Goal: Information Seeking & Learning: Check status

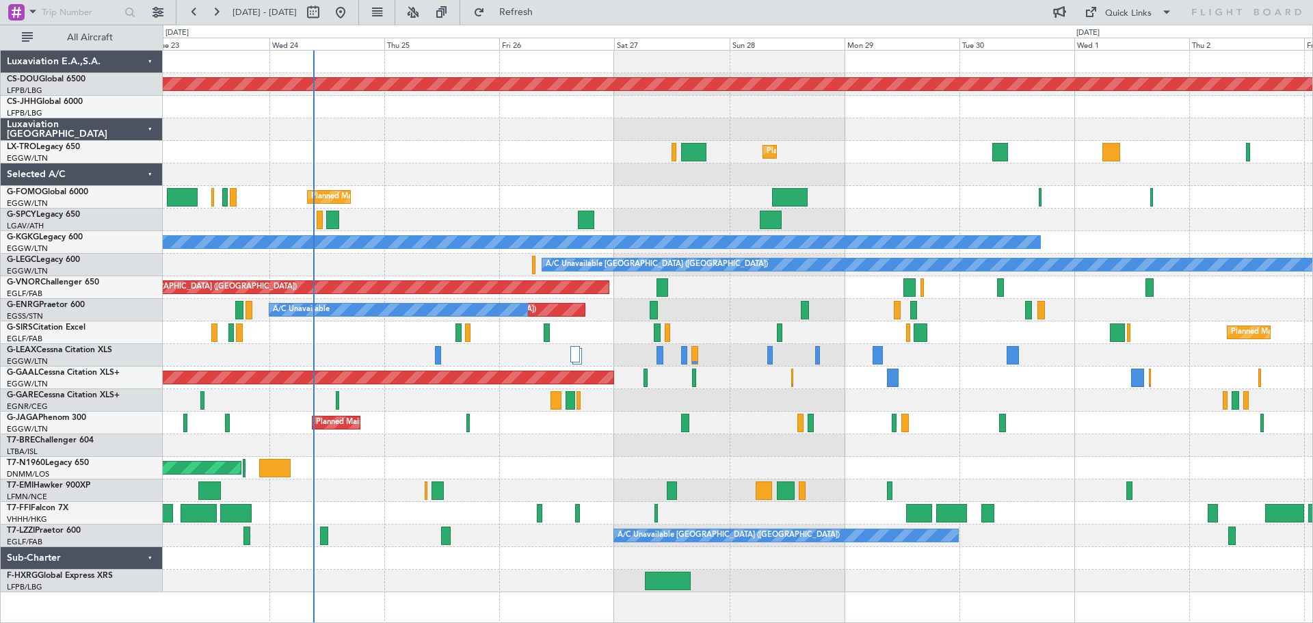
click at [513, 154] on div "Planned Maint [GEOGRAPHIC_DATA] ([GEOGRAPHIC_DATA])" at bounding box center [737, 152] width 1149 height 23
click at [441, 119] on div at bounding box center [737, 129] width 1149 height 23
click at [555, 118] on div at bounding box center [737, 129] width 1149 height 23
click at [438, 118] on div at bounding box center [737, 129] width 1149 height 23
click at [557, 118] on div at bounding box center [737, 129] width 1149 height 23
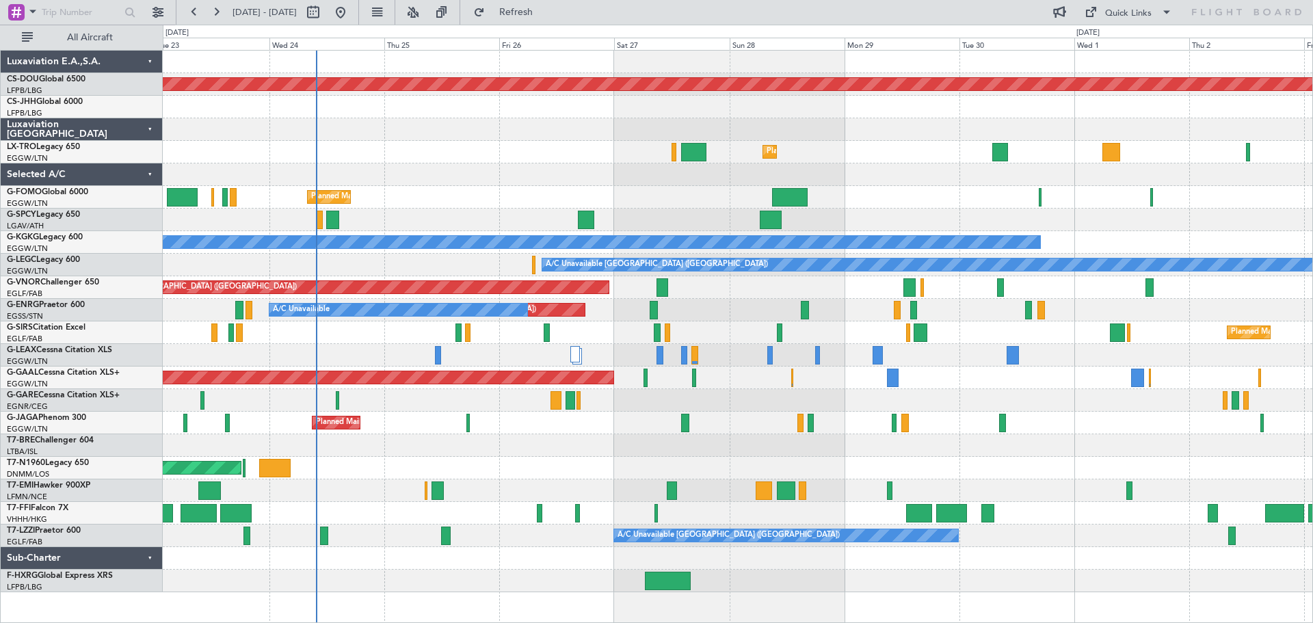
click at [442, 120] on div at bounding box center [737, 129] width 1149 height 23
click at [556, 118] on div at bounding box center [737, 107] width 1149 height 23
click at [441, 118] on div at bounding box center [737, 107] width 1149 height 23
click at [557, 118] on div at bounding box center [737, 129] width 1149 height 23
click at [444, 118] on div at bounding box center [737, 129] width 1149 height 23
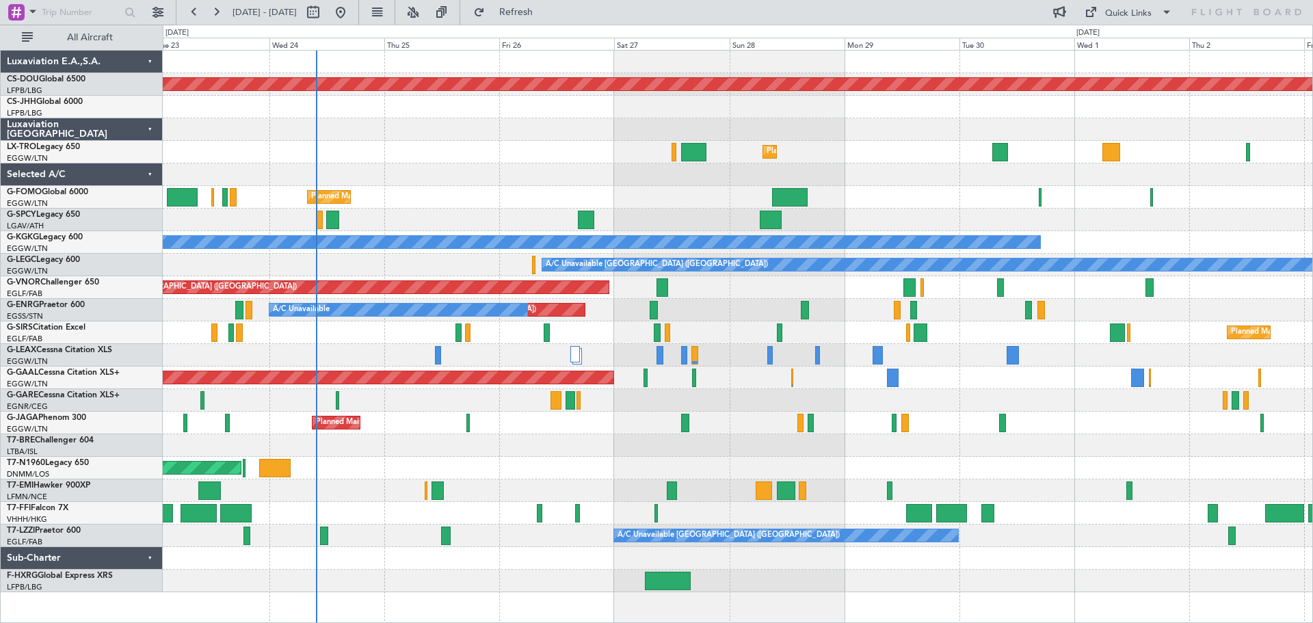
click at [554, 120] on div at bounding box center [737, 129] width 1149 height 23
click at [442, 116] on div at bounding box center [737, 107] width 1149 height 23
click at [444, 140] on div at bounding box center [737, 129] width 1149 height 23
click at [554, 118] on div at bounding box center [737, 107] width 1149 height 23
click at [440, 117] on div at bounding box center [737, 107] width 1149 height 23
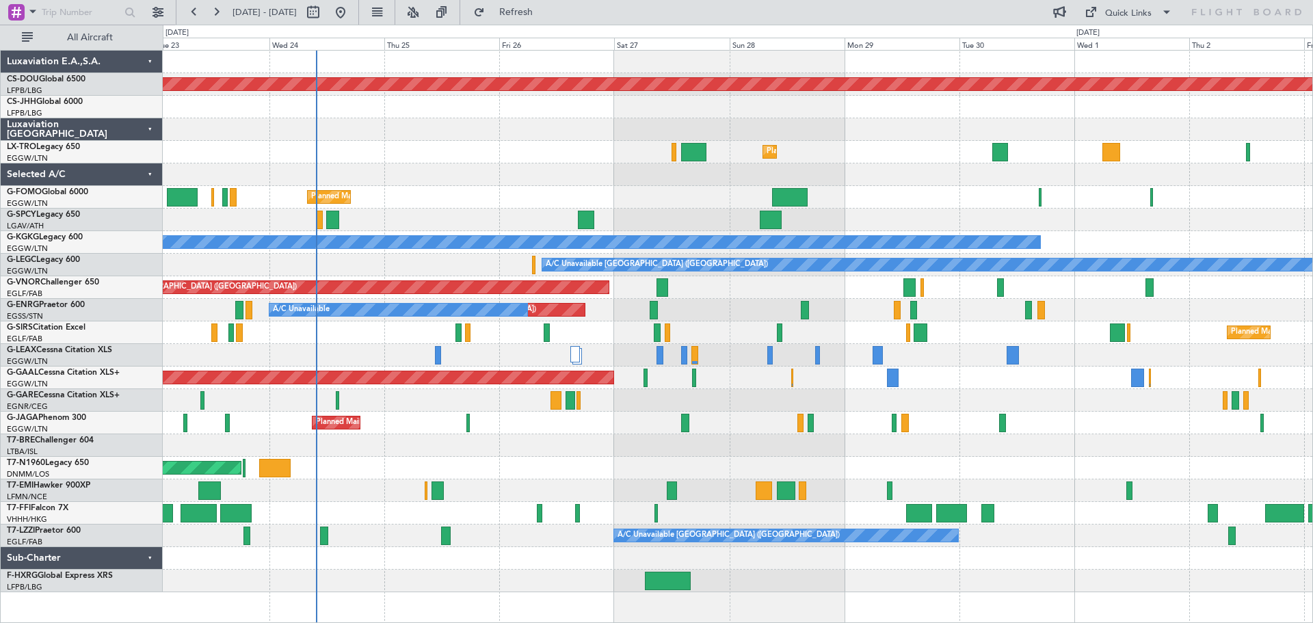
click at [444, 141] on div "Planned Maint [GEOGRAPHIC_DATA] ([GEOGRAPHIC_DATA])" at bounding box center [737, 152] width 1149 height 23
click at [440, 116] on div at bounding box center [737, 107] width 1149 height 23
click at [554, 120] on div at bounding box center [737, 129] width 1149 height 23
click at [553, 142] on div "Planned Maint [GEOGRAPHIC_DATA] ([GEOGRAPHIC_DATA])" at bounding box center [737, 152] width 1149 height 23
click at [437, 117] on div at bounding box center [737, 107] width 1149 height 23
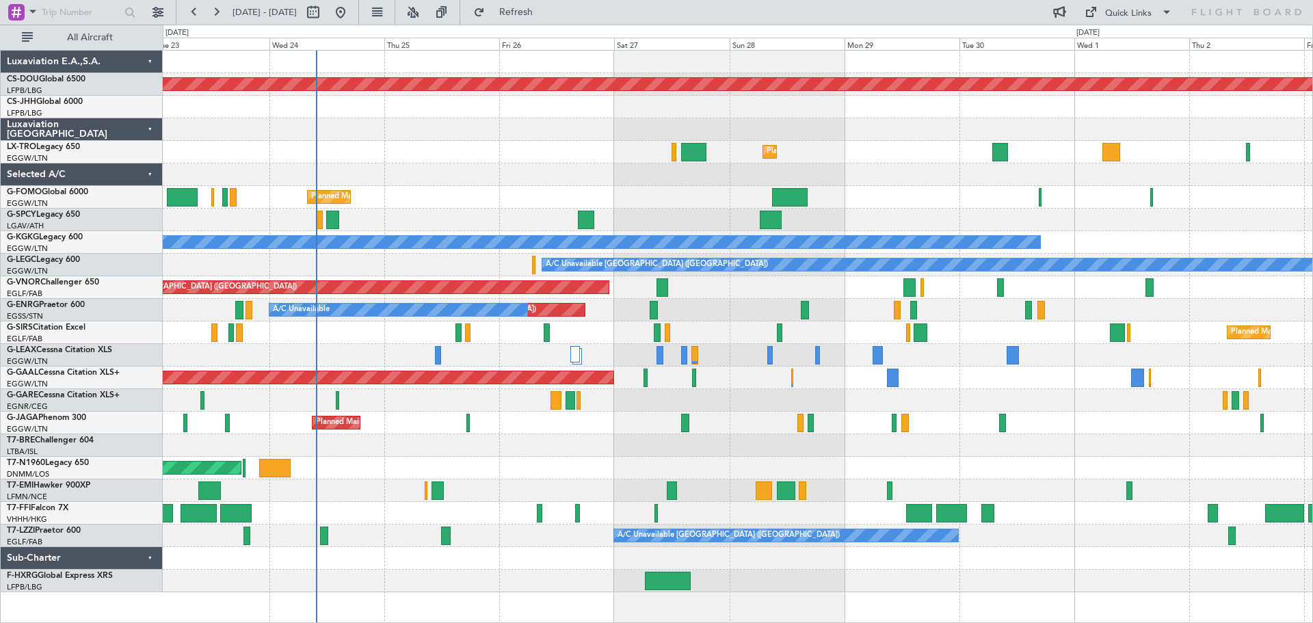
click at [439, 139] on div at bounding box center [737, 129] width 1149 height 23
click at [441, 120] on div at bounding box center [737, 129] width 1149 height 23
click at [554, 118] on div at bounding box center [737, 107] width 1149 height 23
click at [557, 140] on div at bounding box center [737, 129] width 1149 height 23
click at [442, 117] on div at bounding box center [737, 107] width 1149 height 23
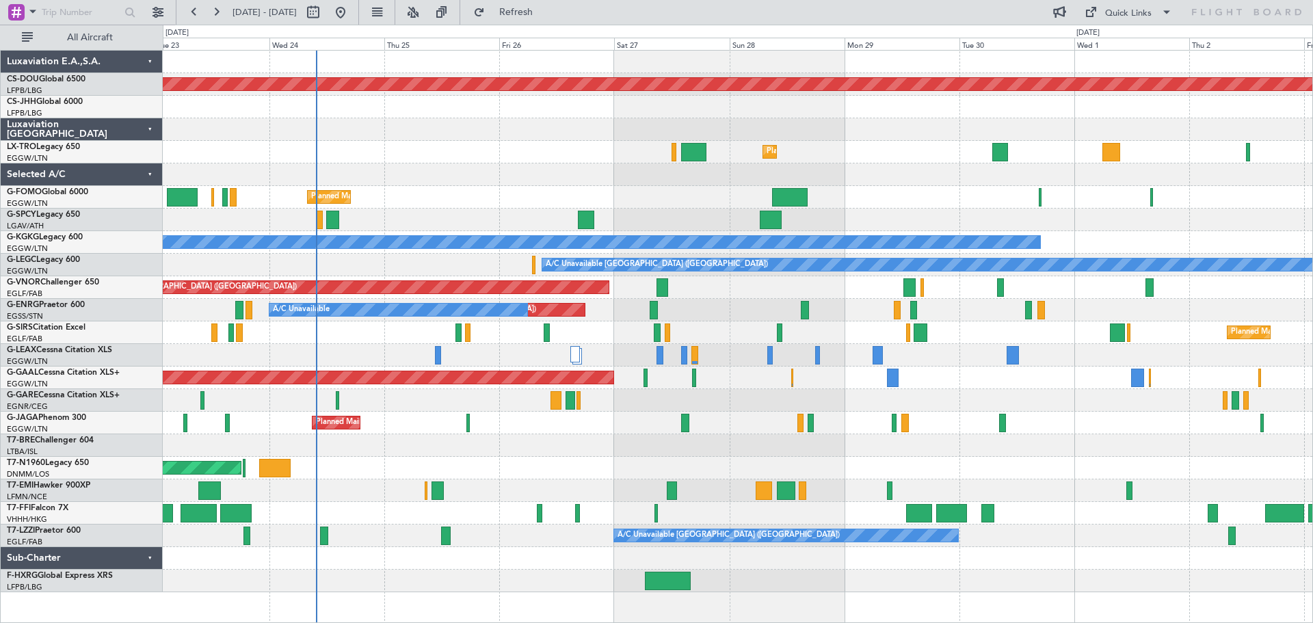
click at [440, 117] on div at bounding box center [737, 107] width 1149 height 23
click at [550, 119] on div at bounding box center [737, 129] width 1149 height 23
click at [440, 120] on div at bounding box center [737, 129] width 1149 height 23
click at [440, 118] on div at bounding box center [737, 107] width 1149 height 23
click at [559, 118] on div at bounding box center [737, 107] width 1149 height 23
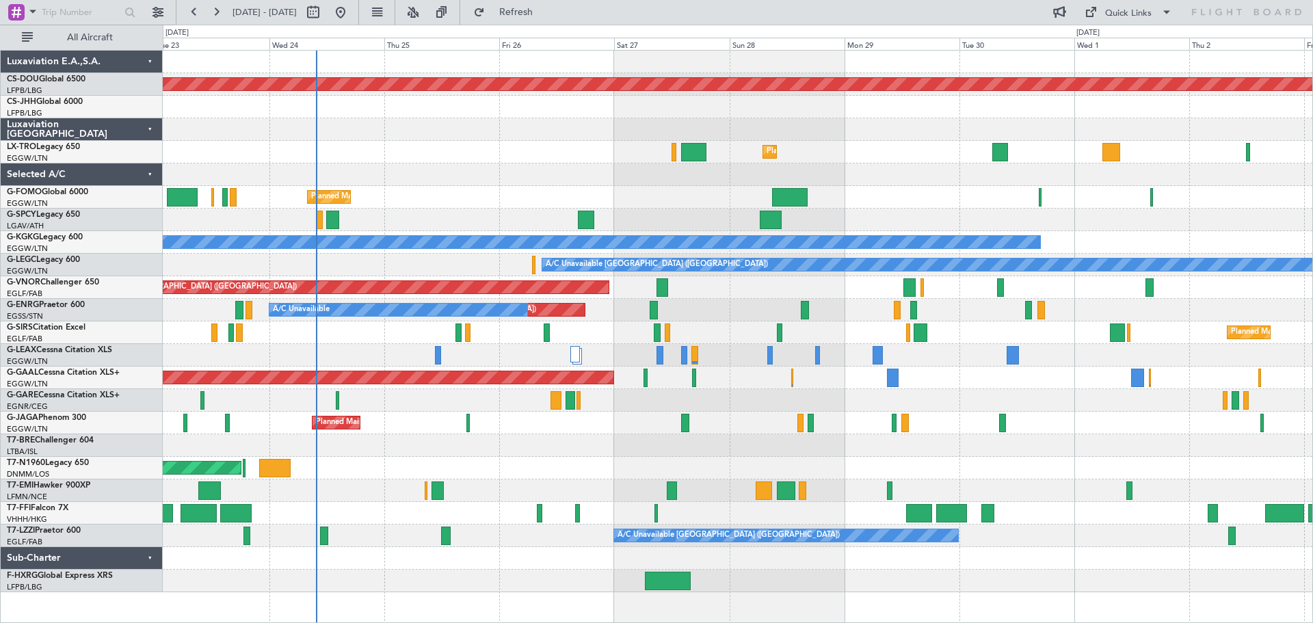
click at [441, 119] on div at bounding box center [737, 129] width 1149 height 23
click at [556, 119] on div at bounding box center [737, 129] width 1149 height 23
click at [437, 116] on div at bounding box center [737, 107] width 1149 height 23
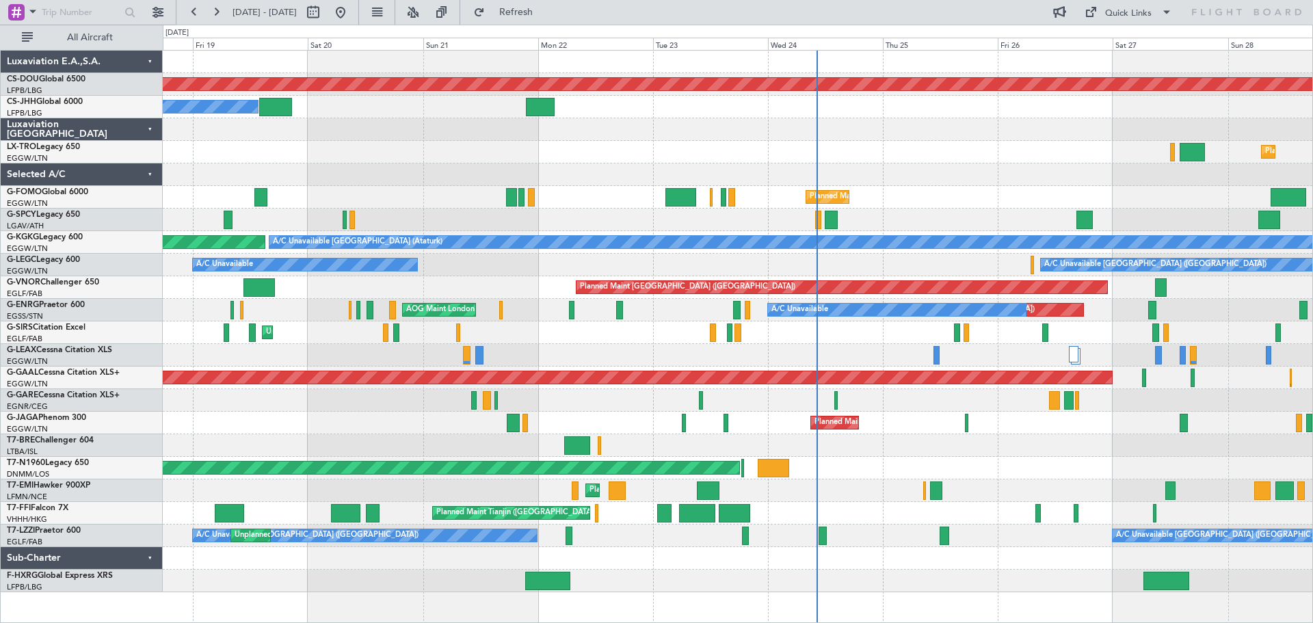
click at [957, 160] on div "Planned Maint [GEOGRAPHIC_DATA] ([GEOGRAPHIC_DATA]) Unplanned Maint [GEOGRAPHIC…" at bounding box center [737, 152] width 1149 height 23
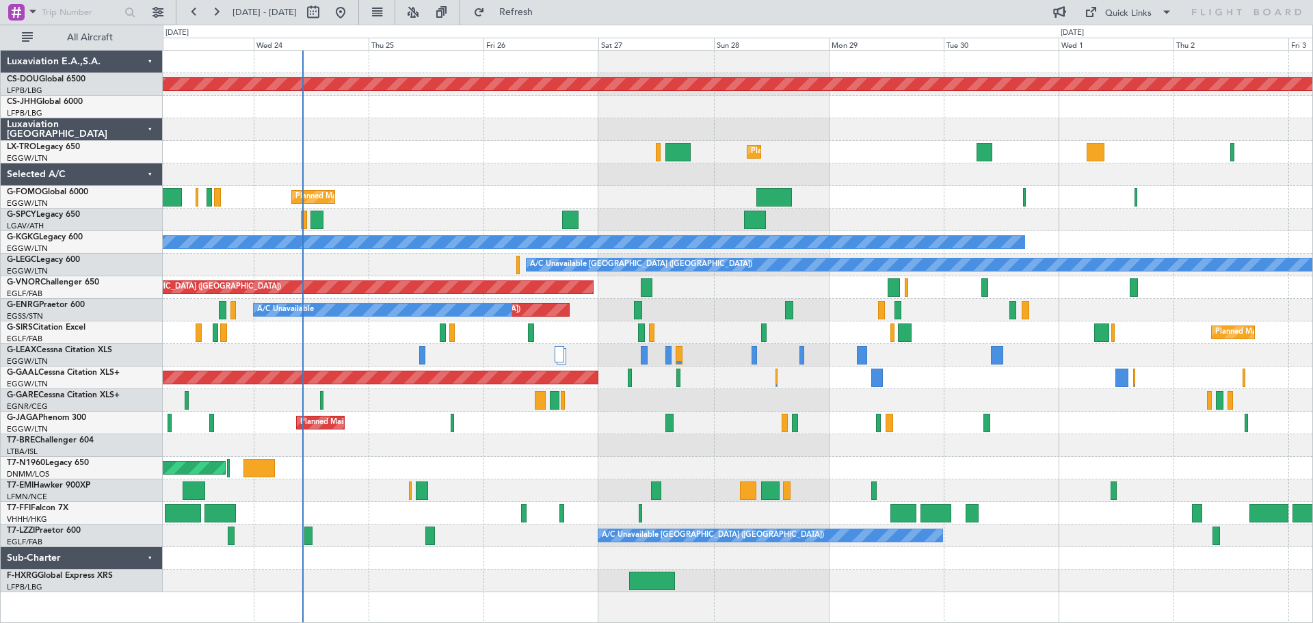
click at [630, 120] on div "Planned Maint London ([GEOGRAPHIC_DATA]) Planned Maint [GEOGRAPHIC_DATA] ([GEOG…" at bounding box center [737, 321] width 1149 height 541
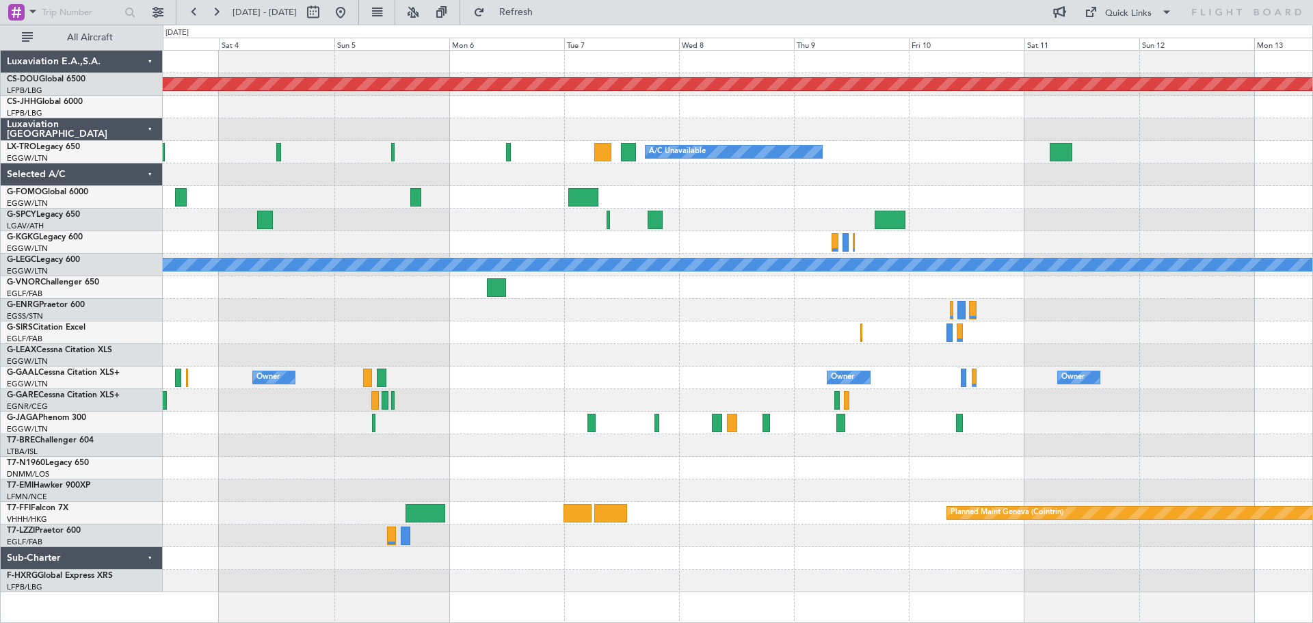
click at [69, 78] on div "Planned Maint London ([GEOGRAPHIC_DATA]) A/C Unavailable Planned Maint [GEOGRAP…" at bounding box center [656, 324] width 1313 height 598
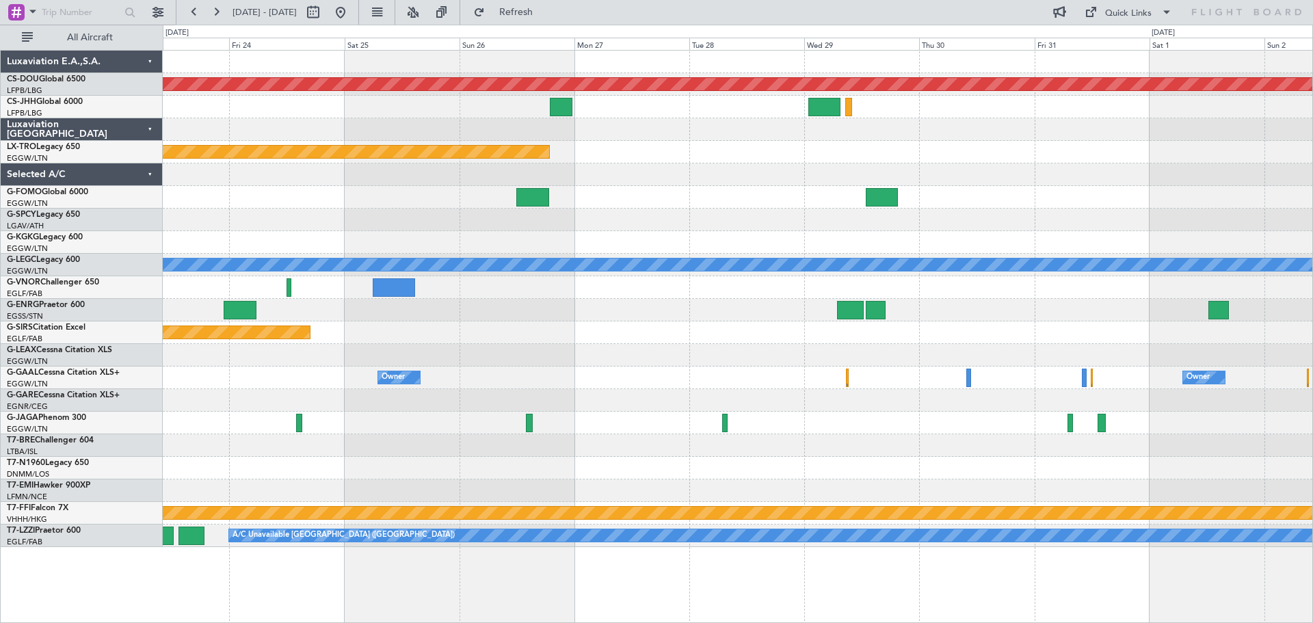
click at [374, 132] on div "Planned Maint London ([GEOGRAPHIC_DATA]) Planned Maint [GEOGRAPHIC_DATA] (Riga …" at bounding box center [737, 299] width 1149 height 496
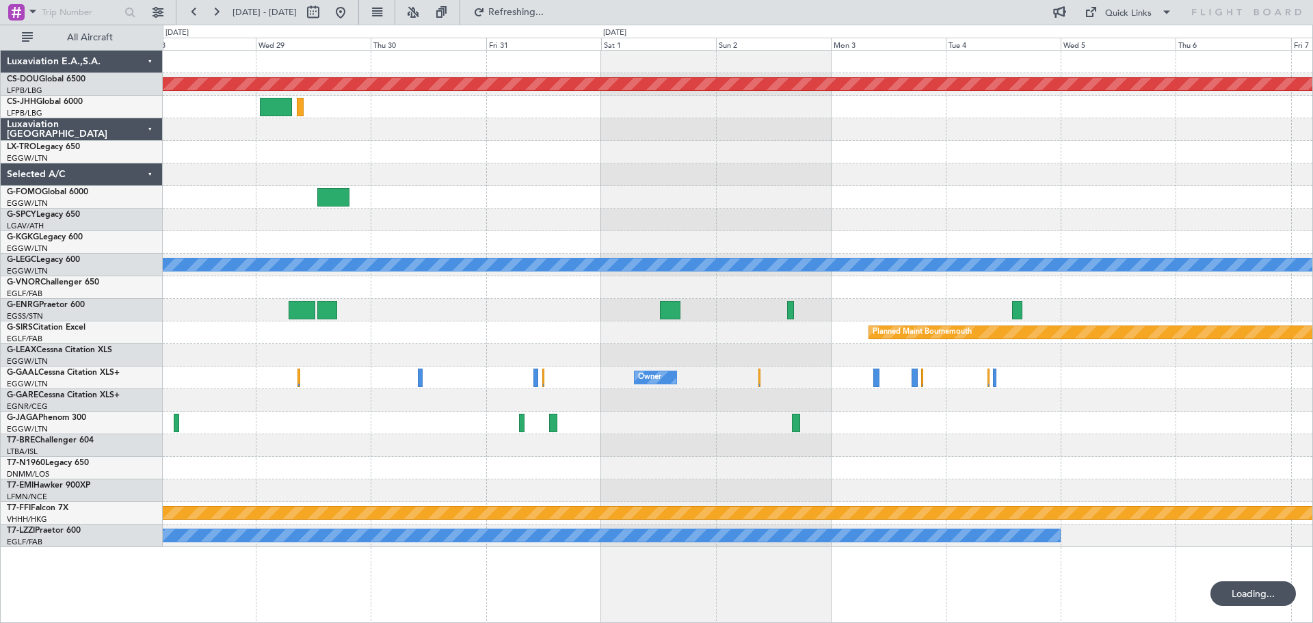
click at [340, 144] on div "Planned Maint Riga (Riga Intl)" at bounding box center [737, 152] width 1149 height 23
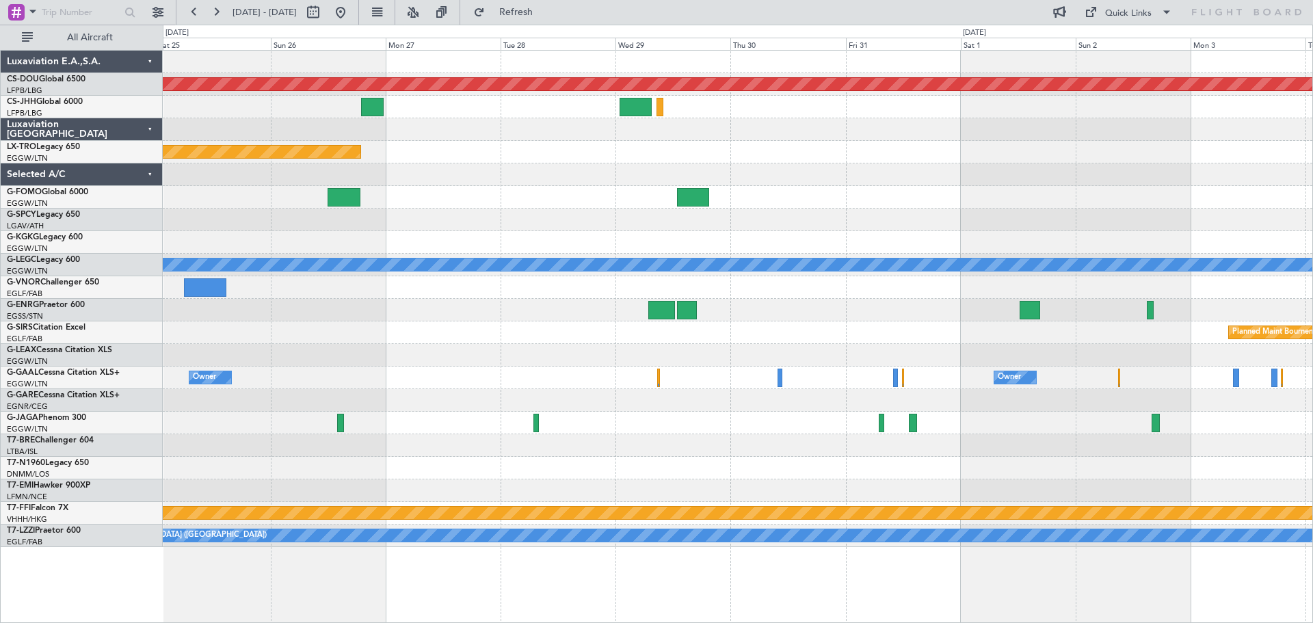
click at [1043, 403] on div "Planned Maint London ([GEOGRAPHIC_DATA]) Planned Maint [GEOGRAPHIC_DATA] (Riga …" at bounding box center [737, 299] width 1149 height 496
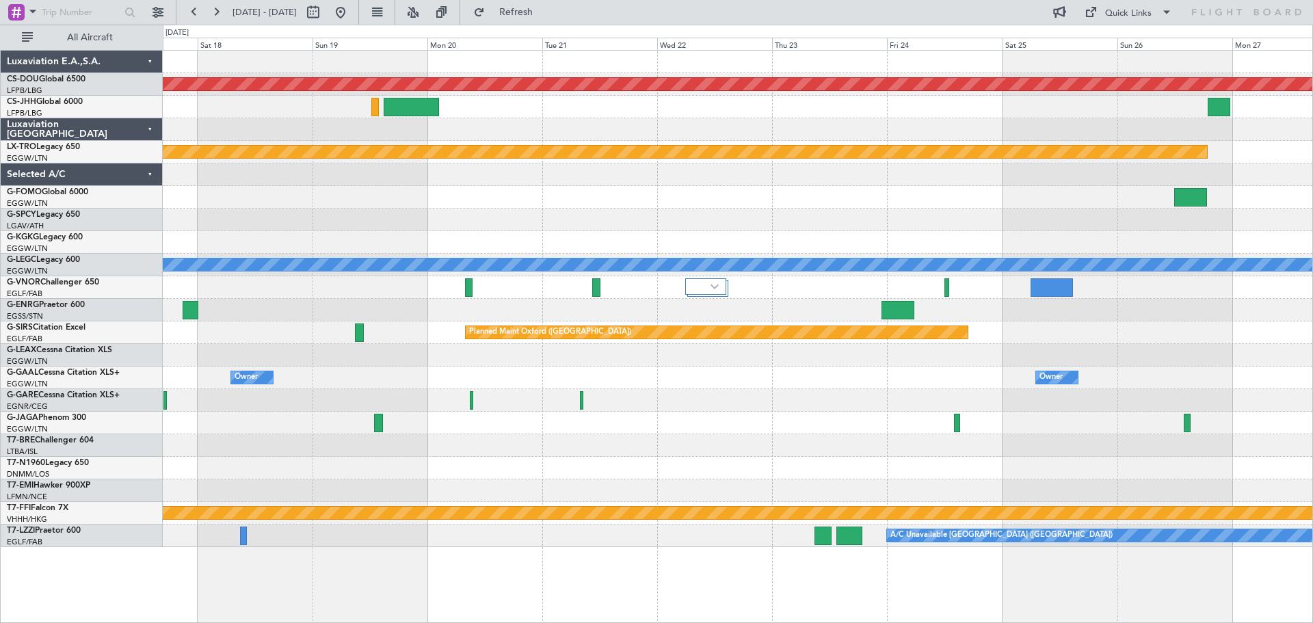
click at [898, 453] on div "Planned Maint London ([GEOGRAPHIC_DATA]) Planned Maint [GEOGRAPHIC_DATA] (Riga …" at bounding box center [737, 299] width 1149 height 496
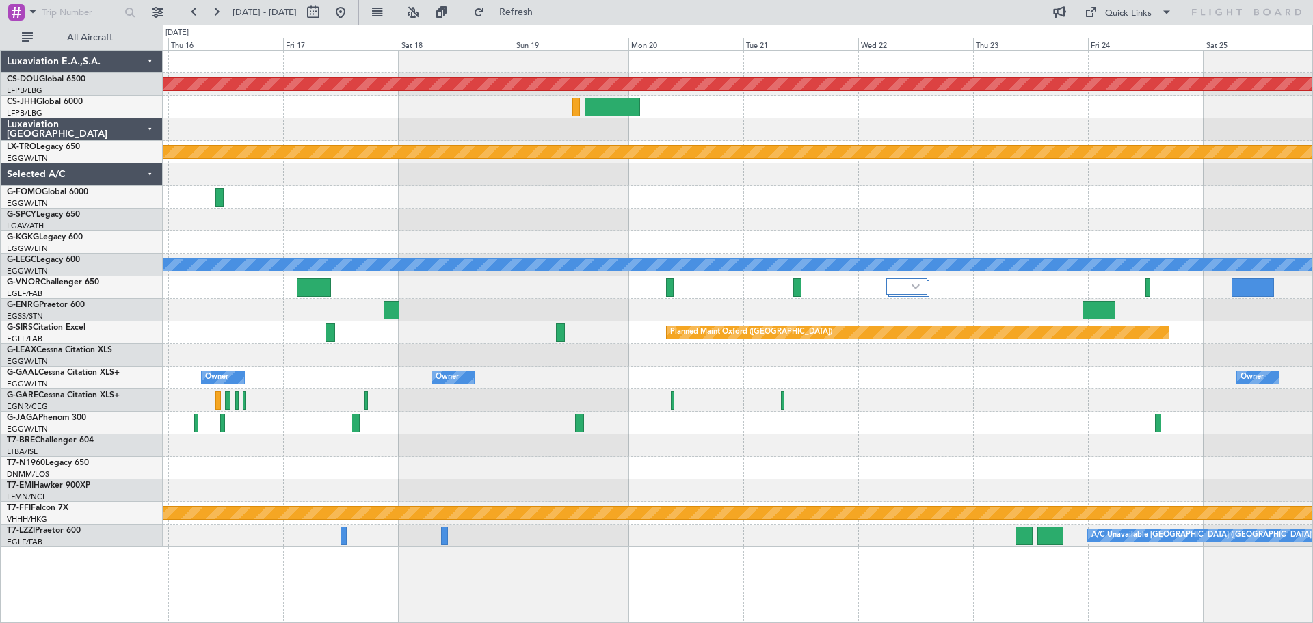
click at [514, 418] on div "Planned Maint London ([GEOGRAPHIC_DATA]) Planned Maint [GEOGRAPHIC_DATA] (Riga …" at bounding box center [737, 299] width 1149 height 496
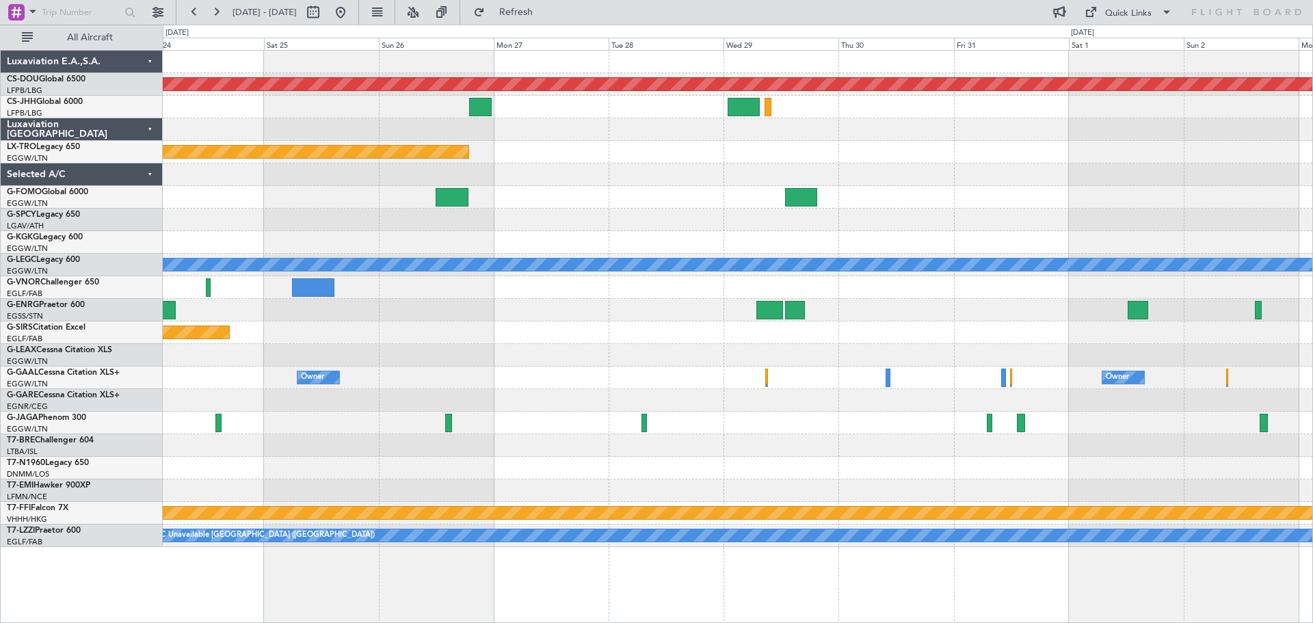
click at [310, 411] on div "Planned Maint London ([GEOGRAPHIC_DATA]) Planned Maint [GEOGRAPHIC_DATA] (Riga …" at bounding box center [737, 299] width 1149 height 496
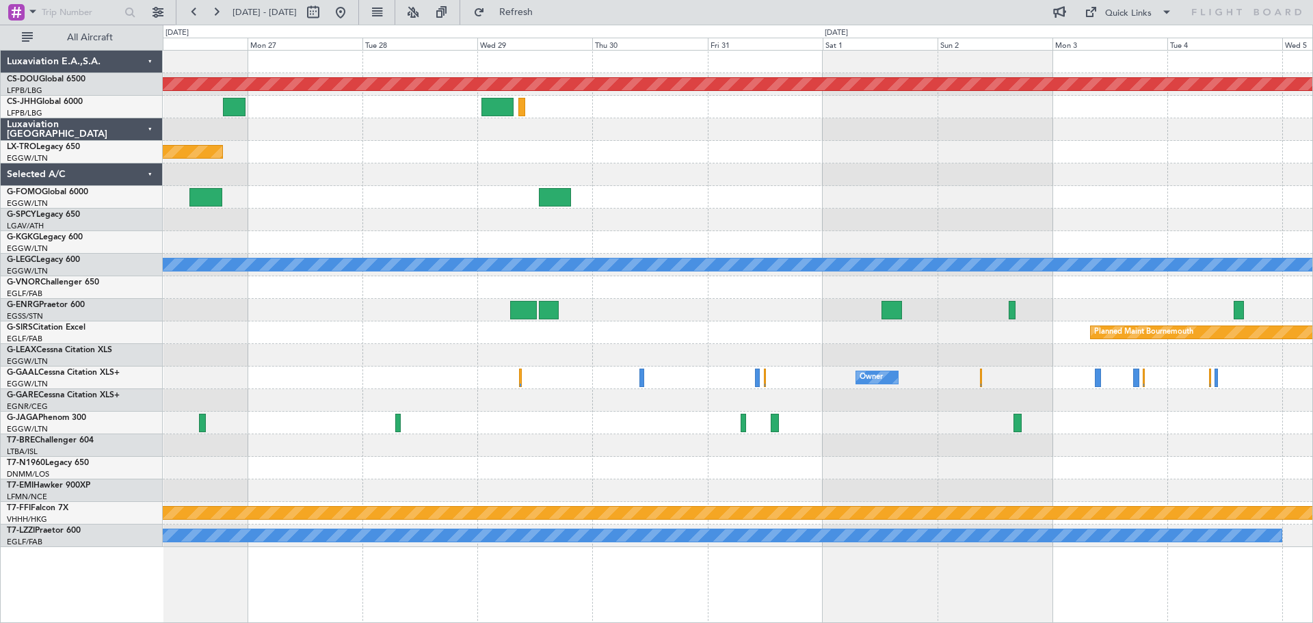
click at [200, 423] on div at bounding box center [202, 423] width 7 height 18
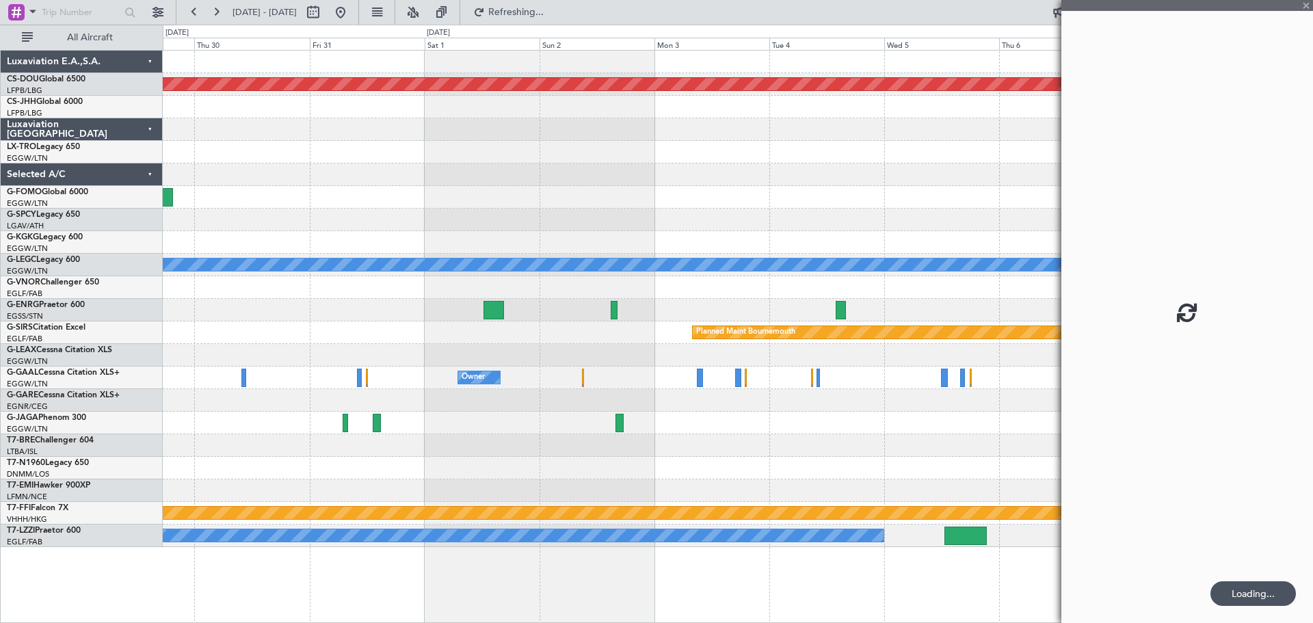
click at [204, 443] on div at bounding box center [737, 445] width 1149 height 23
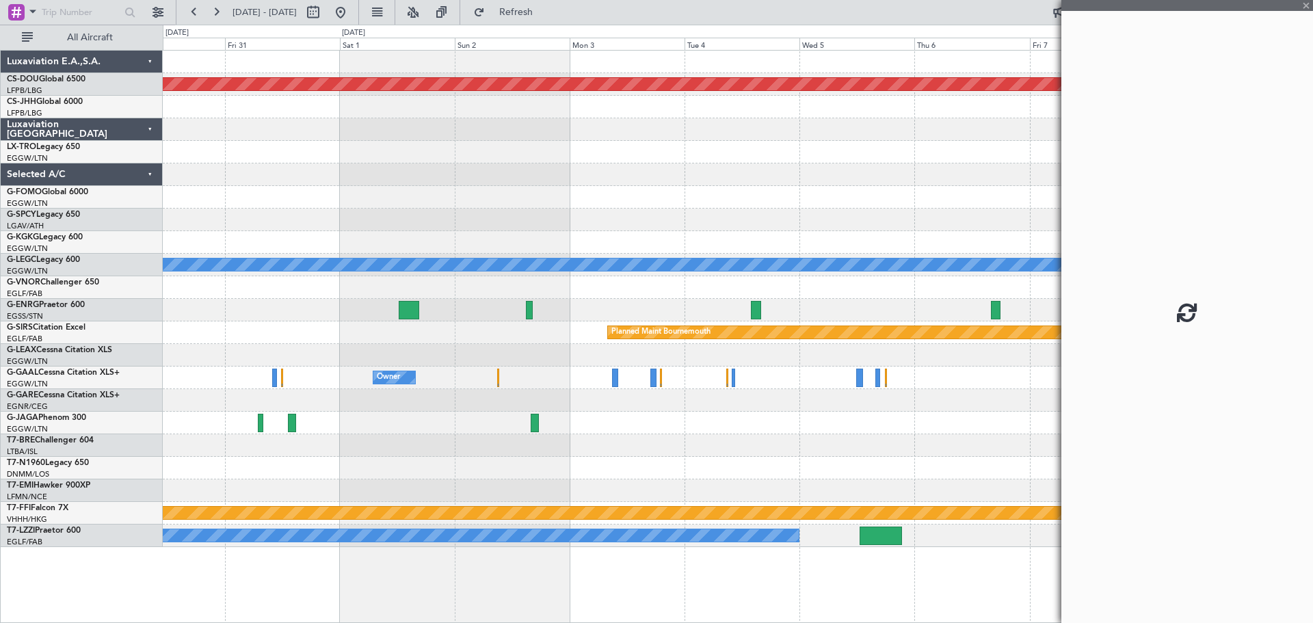
click at [322, 443] on div at bounding box center [737, 445] width 1149 height 23
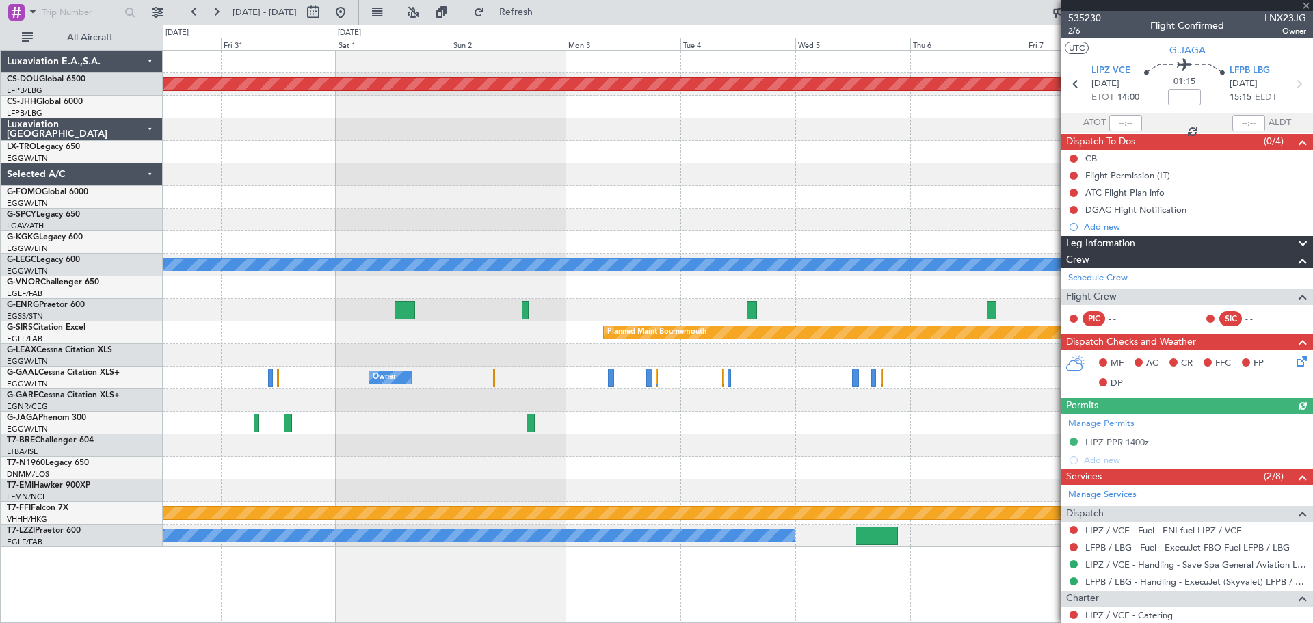
click at [866, 433] on div "Planned Maint London ([GEOGRAPHIC_DATA]) A/C Unavailable [GEOGRAPHIC_DATA] ([GE…" at bounding box center [737, 299] width 1149 height 496
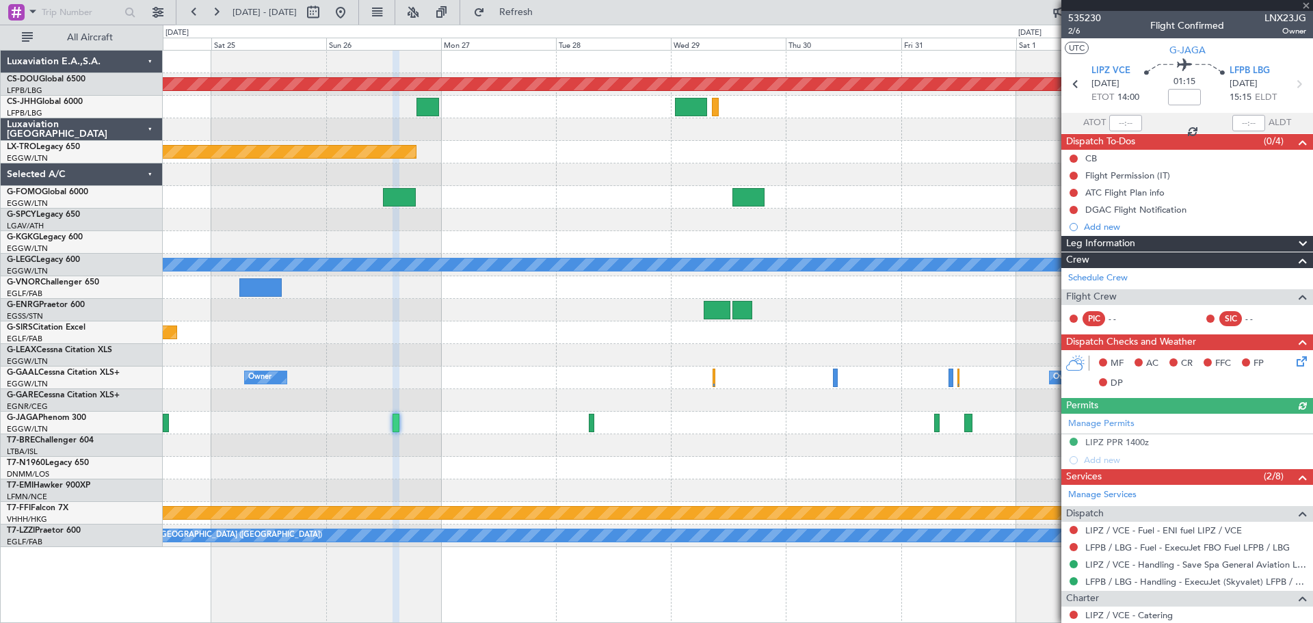
click at [771, 378] on div "Planned Maint London ([GEOGRAPHIC_DATA]) Planned Maint [GEOGRAPHIC_DATA] (Riga …" at bounding box center [737, 299] width 1149 height 496
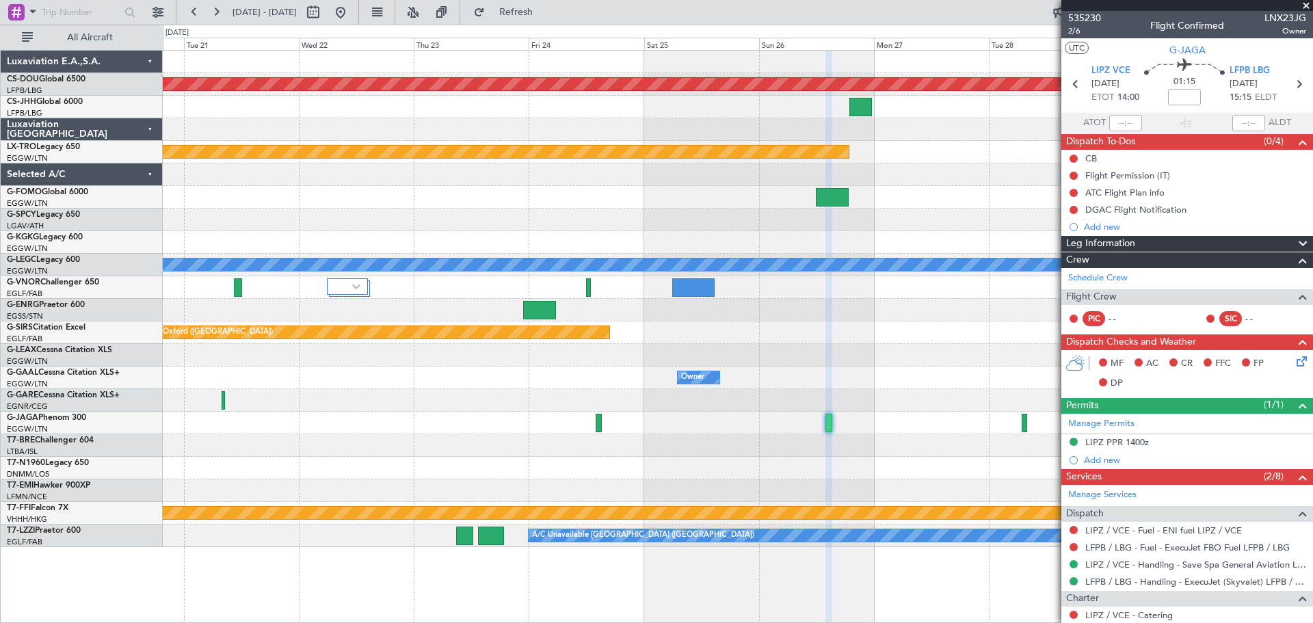
click at [854, 353] on div at bounding box center [737, 355] width 1149 height 23
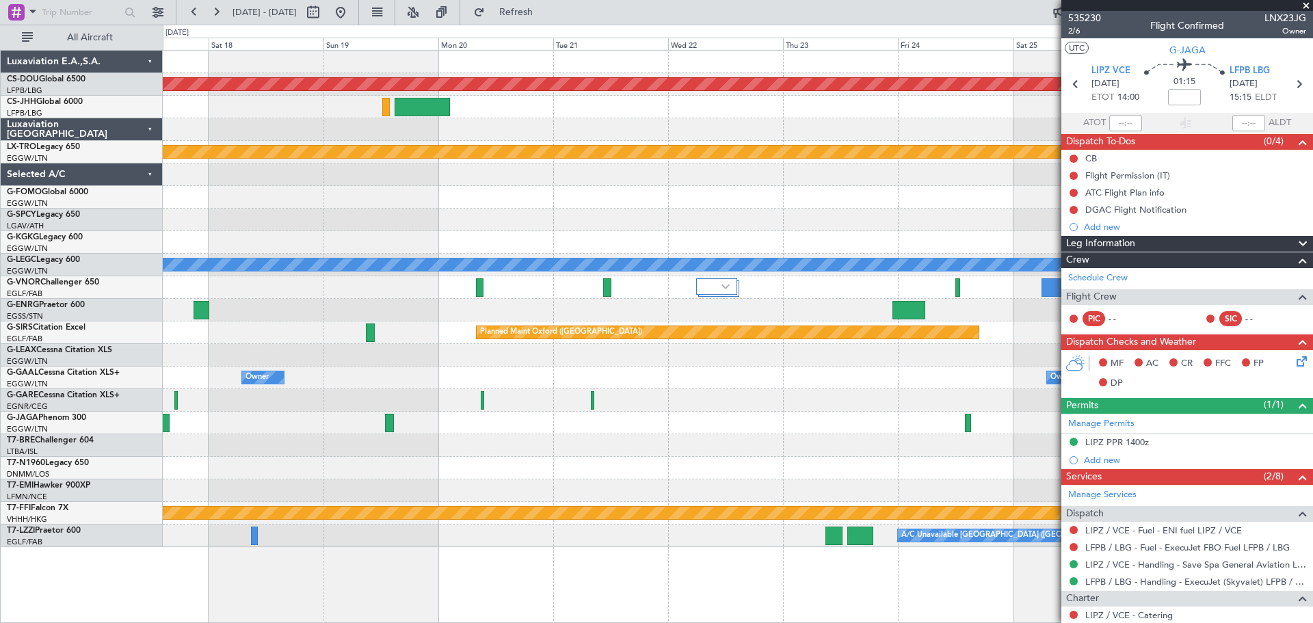
click at [725, 361] on div "Planned Maint London ([GEOGRAPHIC_DATA]) Planned Maint [GEOGRAPHIC_DATA] (Riga …" at bounding box center [737, 299] width 1149 height 496
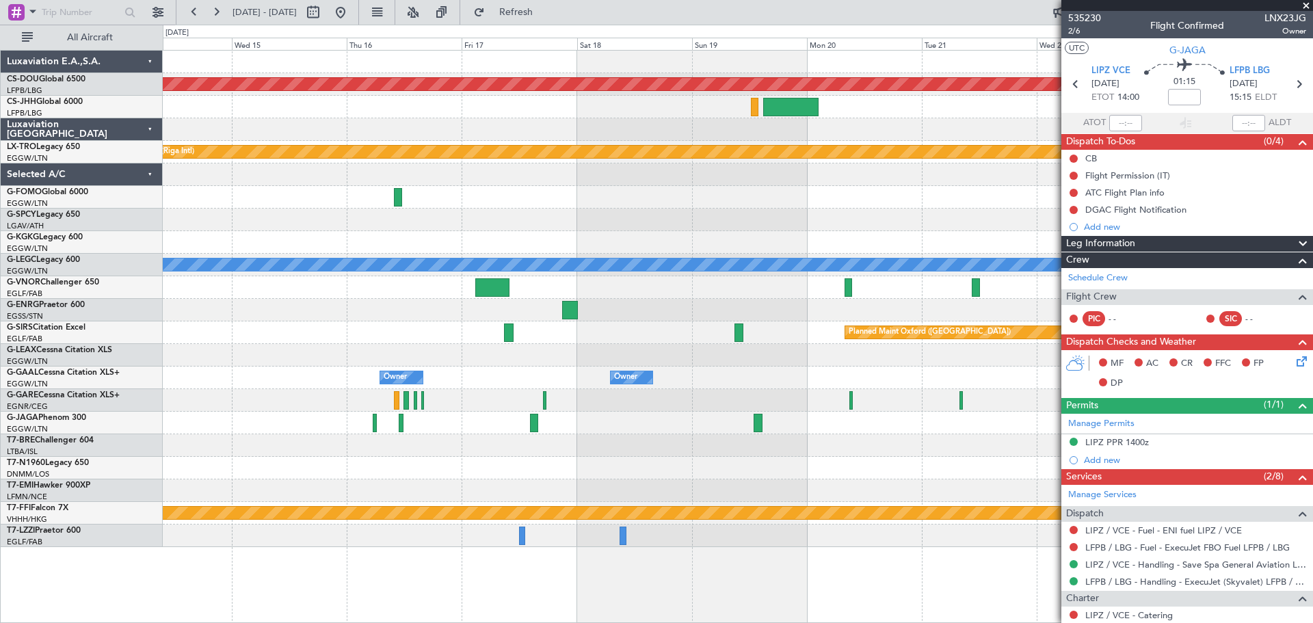
click at [723, 395] on div at bounding box center [737, 400] width 1149 height 23
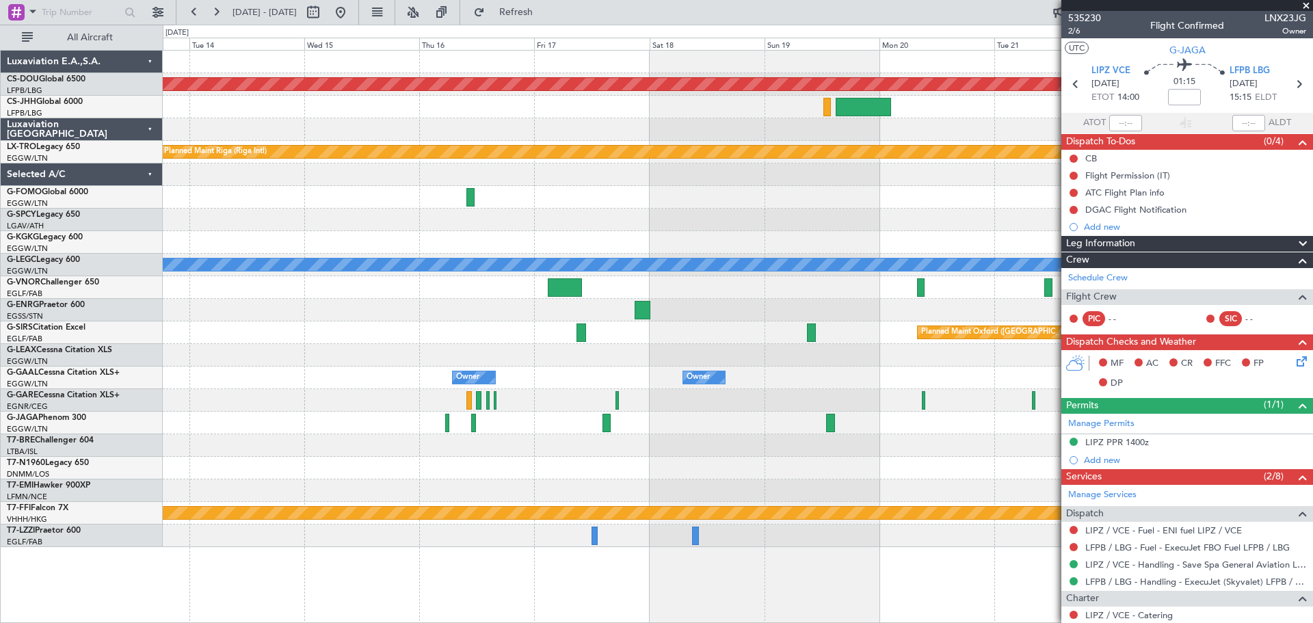
click at [687, 407] on div at bounding box center [737, 400] width 1149 height 23
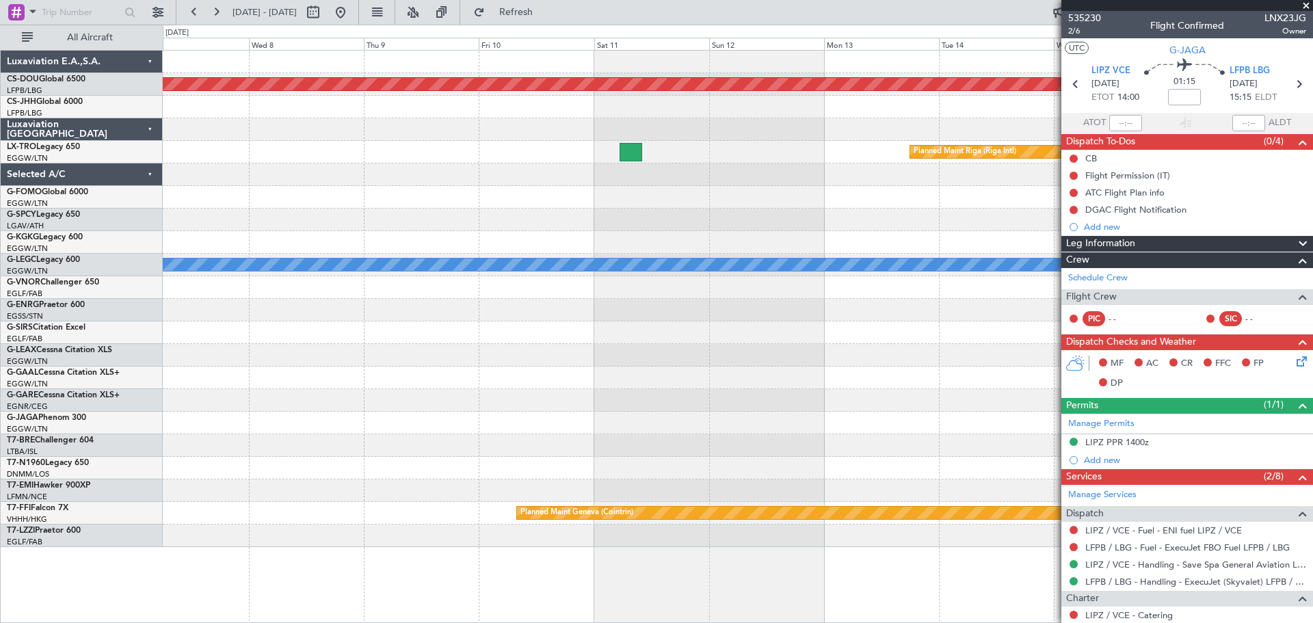
click at [719, 395] on div "Planned Maint London ([GEOGRAPHIC_DATA]) Planned Maint [GEOGRAPHIC_DATA] (Riga …" at bounding box center [737, 299] width 1149 height 496
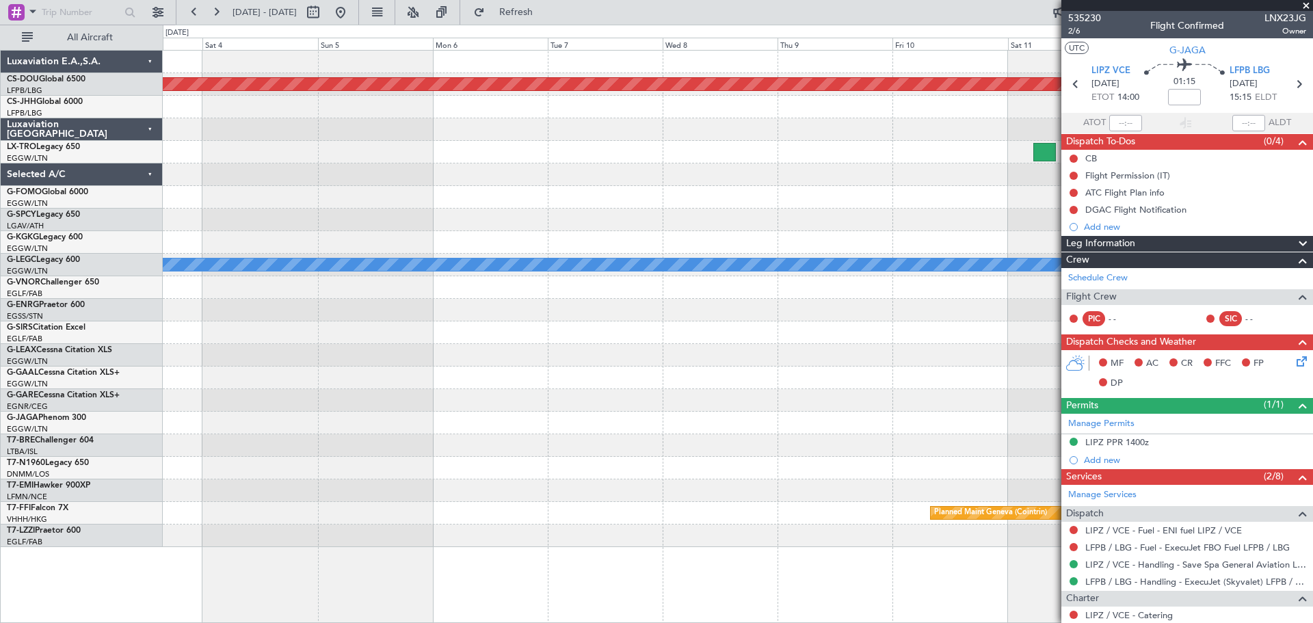
click at [801, 388] on div "Planned Maint London ([GEOGRAPHIC_DATA]) Planned Maint [GEOGRAPHIC_DATA] (Riga …" at bounding box center [737, 299] width 1149 height 496
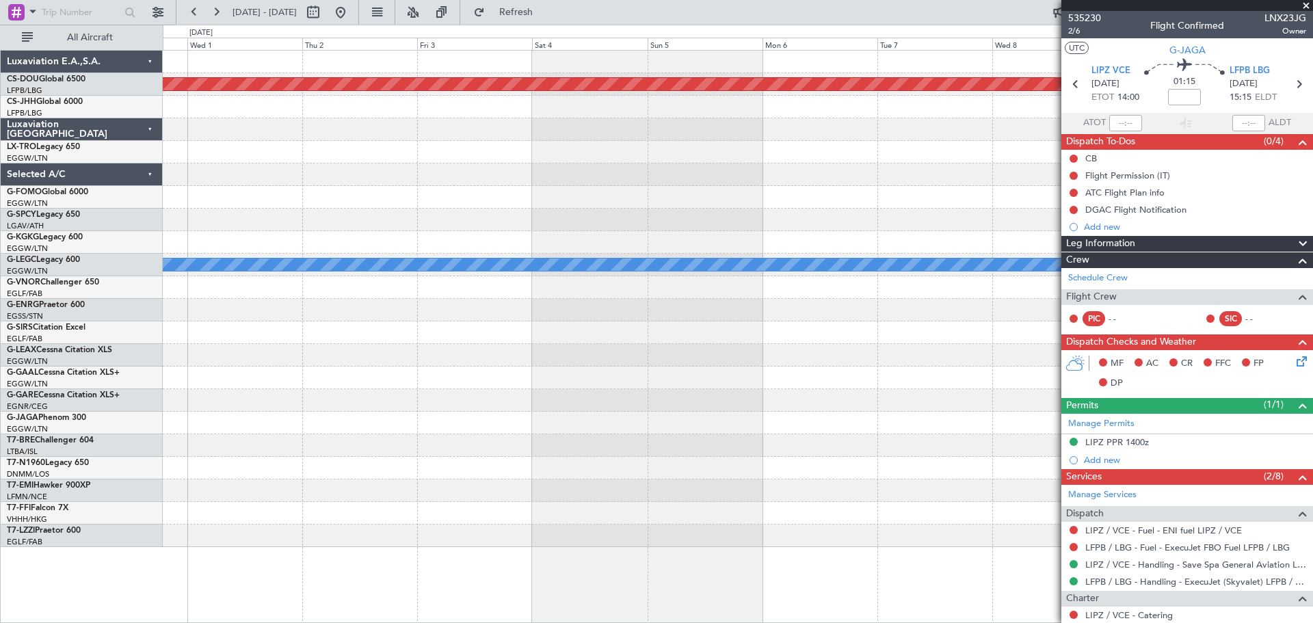
click at [729, 378] on div at bounding box center [737, 377] width 1149 height 23
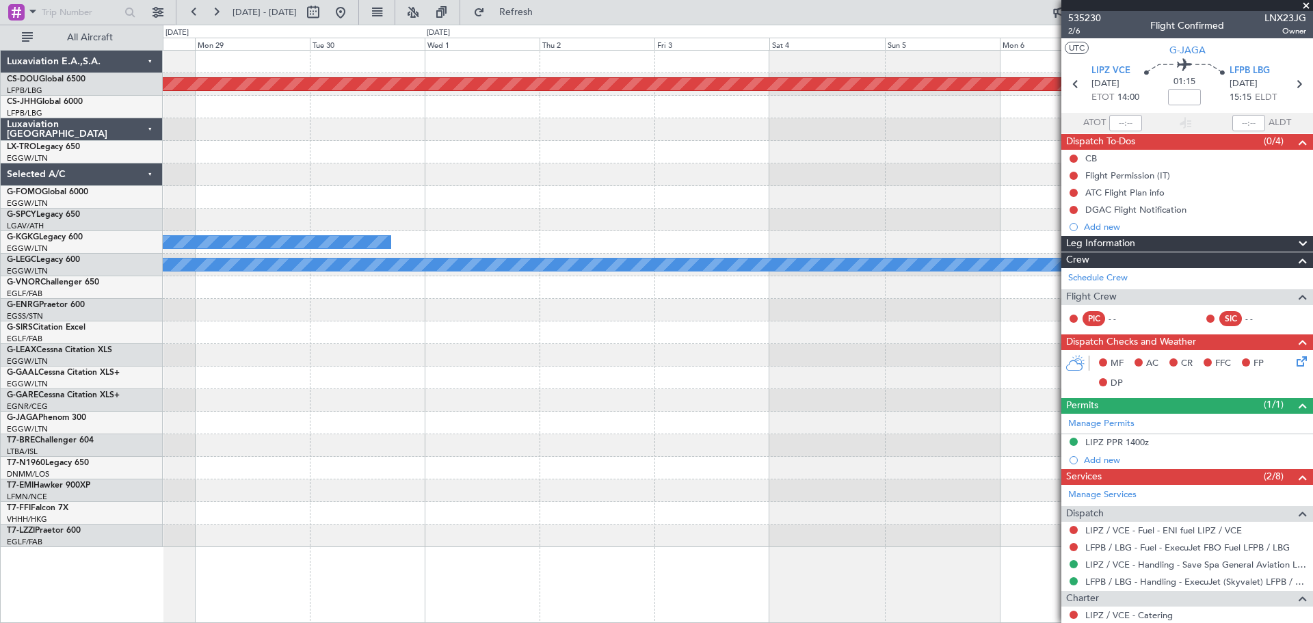
click at [811, 382] on div "Planned Maint Dusseldorf" at bounding box center [737, 377] width 1149 height 23
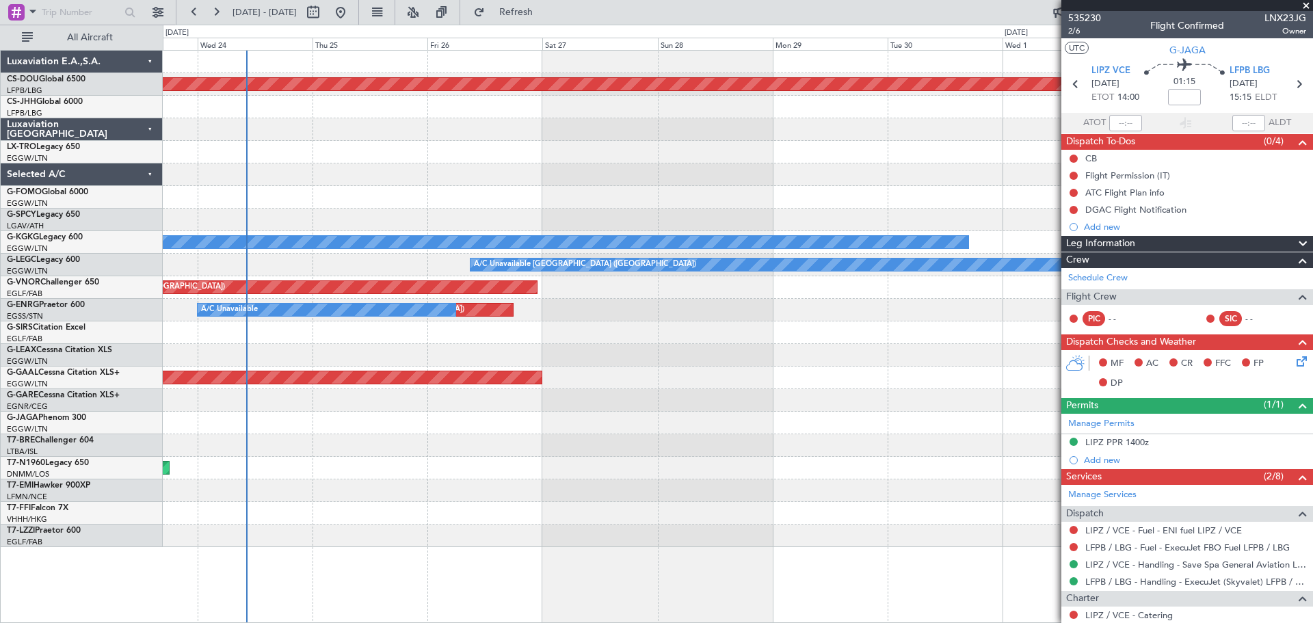
click at [956, 386] on div "Planned Maint Dusseldorf" at bounding box center [737, 377] width 1149 height 23
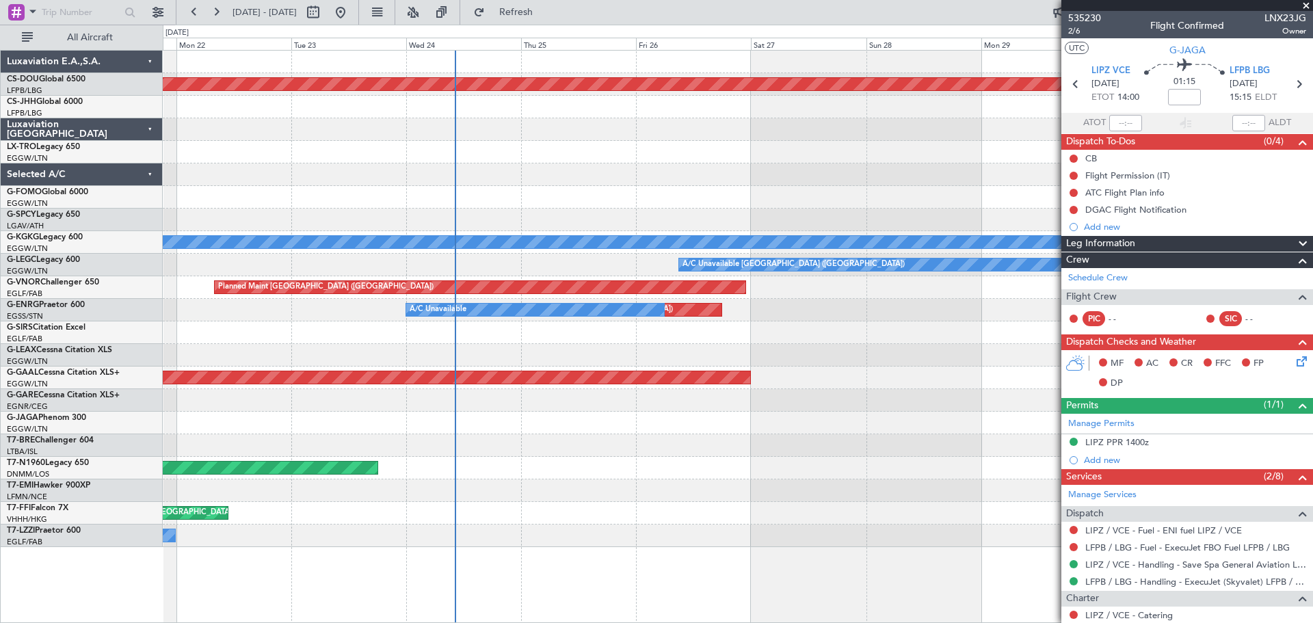
click at [620, 366] on div "Planned Maint London ([GEOGRAPHIC_DATA]) Owner A/C Unavailable [GEOGRAPHIC_DATA…" at bounding box center [737, 299] width 1149 height 496
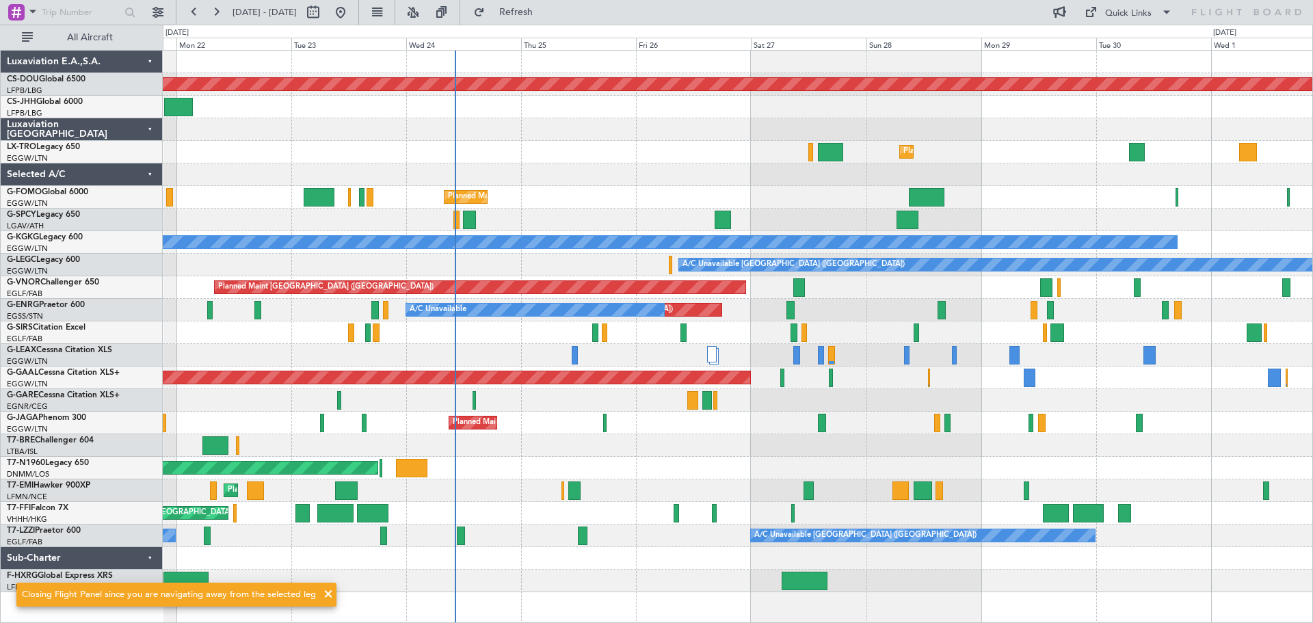
click at [325, 593] on span at bounding box center [328, 594] width 16 height 16
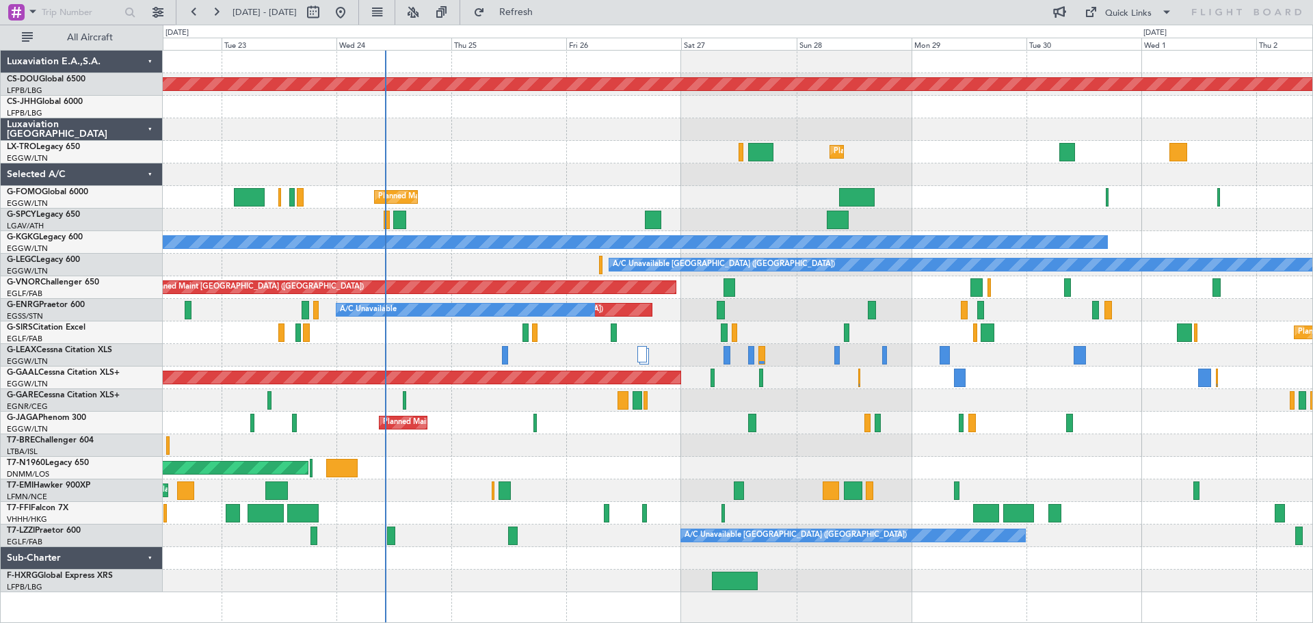
click at [1082, 447] on div at bounding box center [737, 445] width 1149 height 23
